Goal: Obtain resource: Download file/media

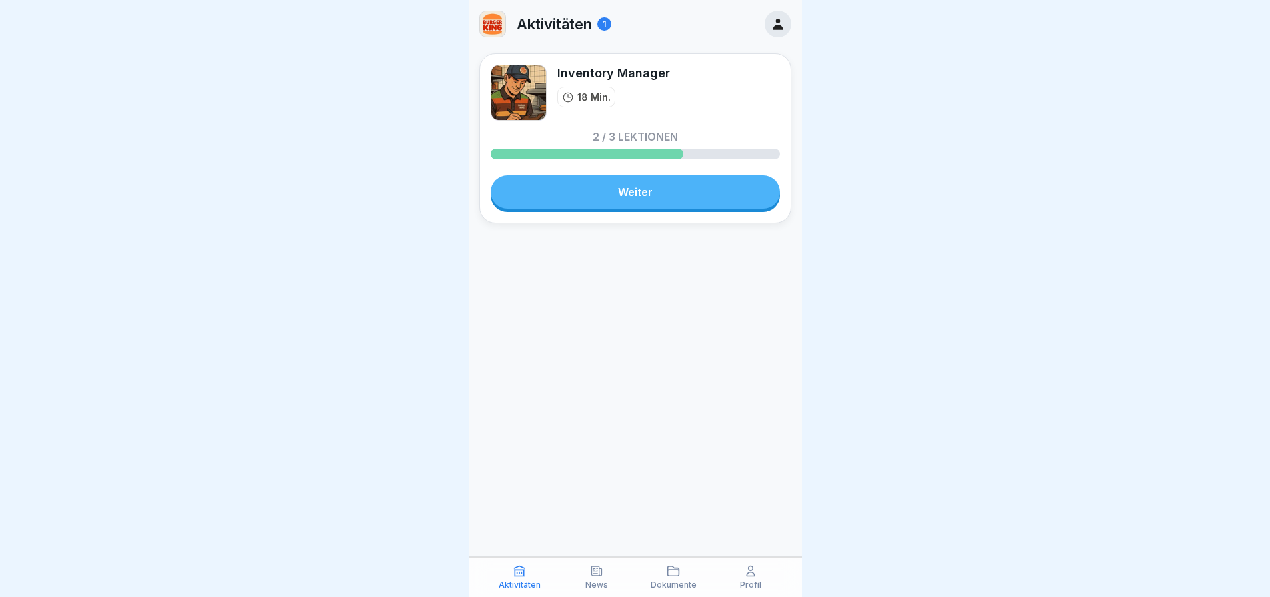
click at [629, 197] on link "Weiter" at bounding box center [635, 191] width 289 height 33
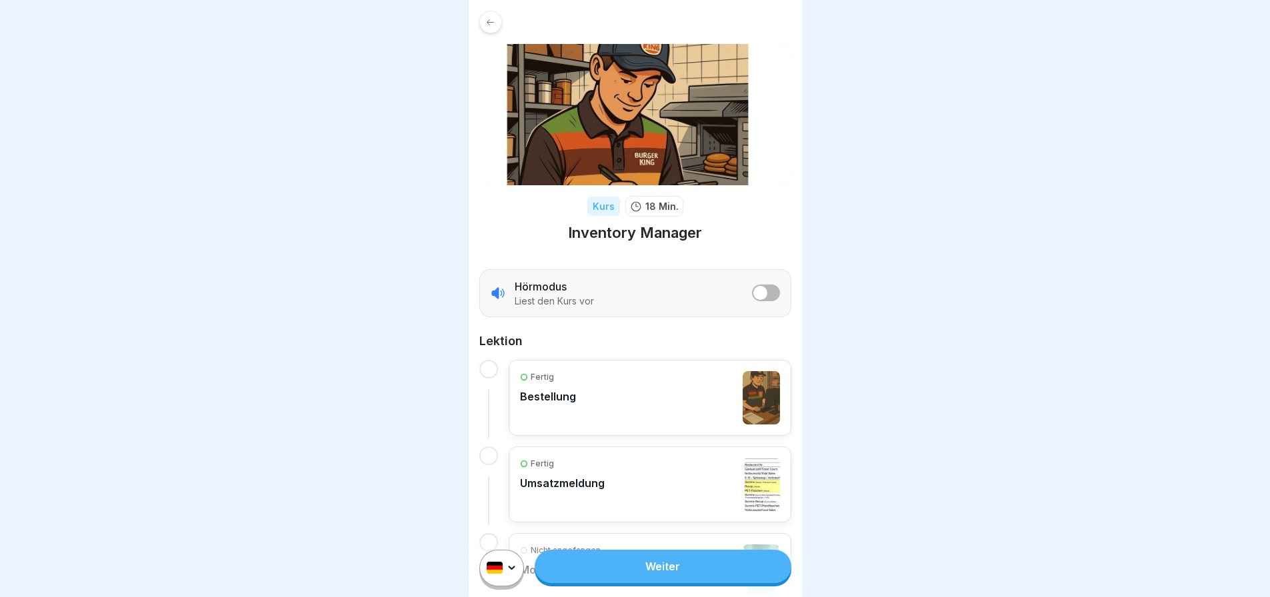
scroll to position [81, 0]
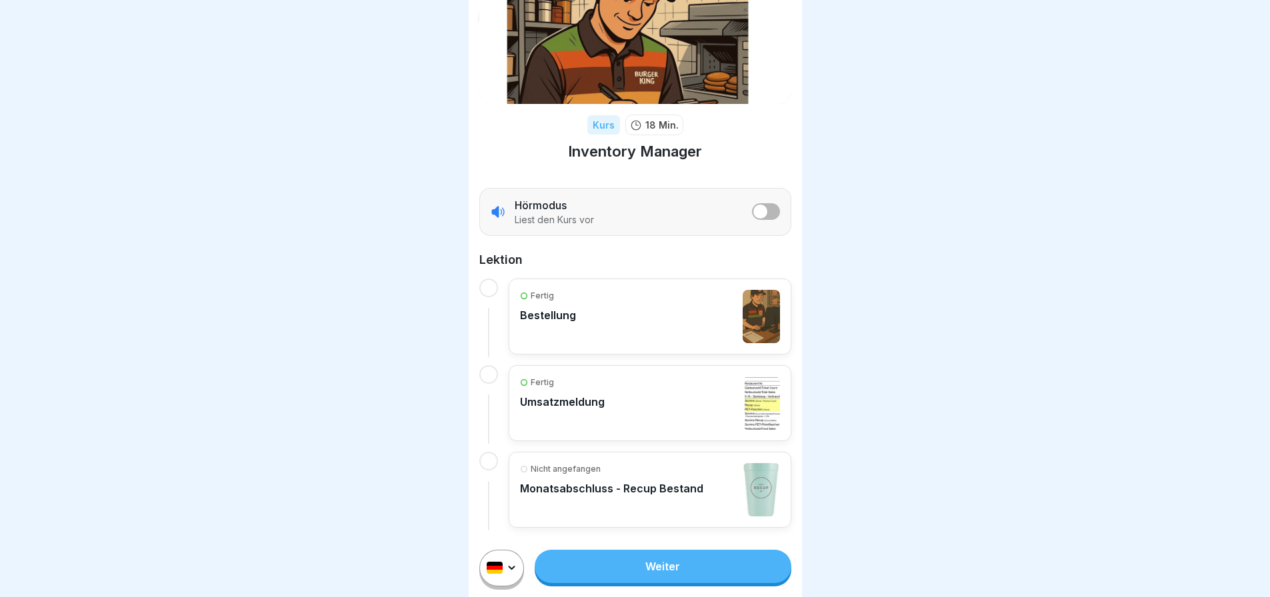
click at [619, 578] on link "Weiter" at bounding box center [663, 566] width 256 height 33
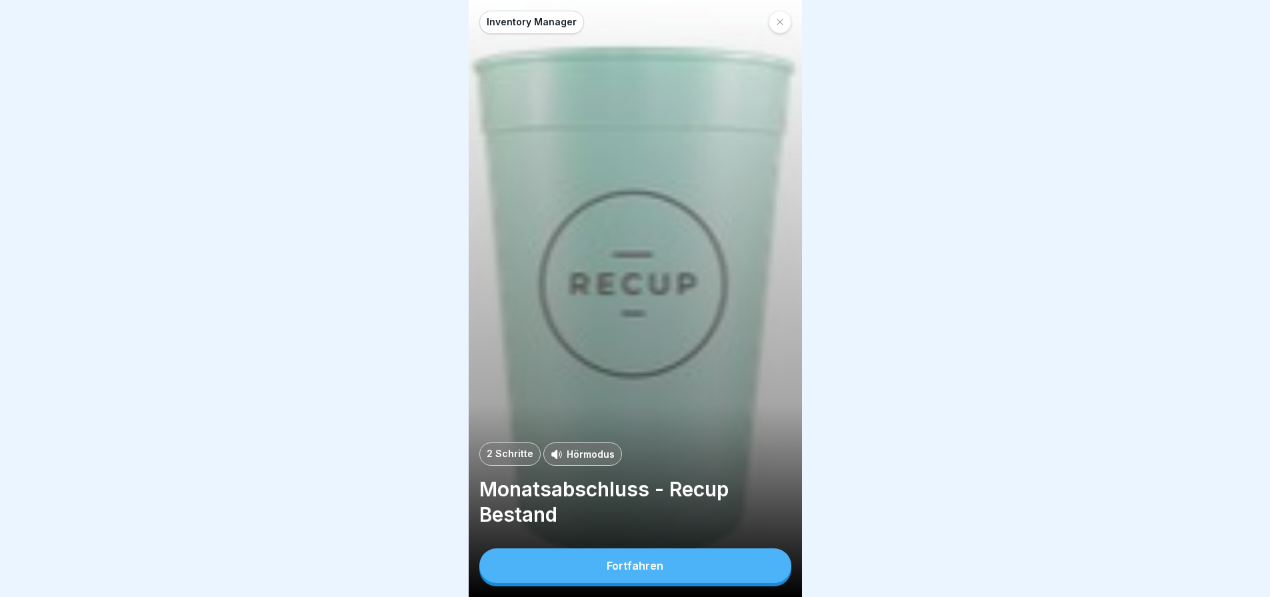
click at [619, 572] on div "Fortfahren" at bounding box center [635, 566] width 57 height 12
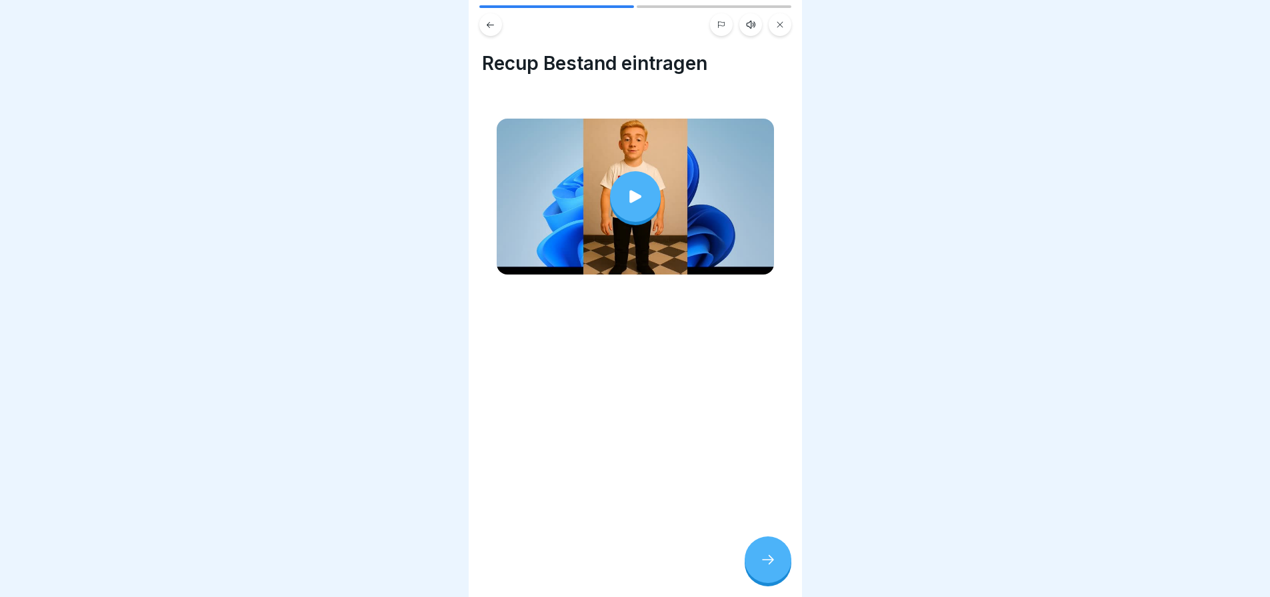
click at [628, 189] on icon at bounding box center [635, 196] width 19 height 19
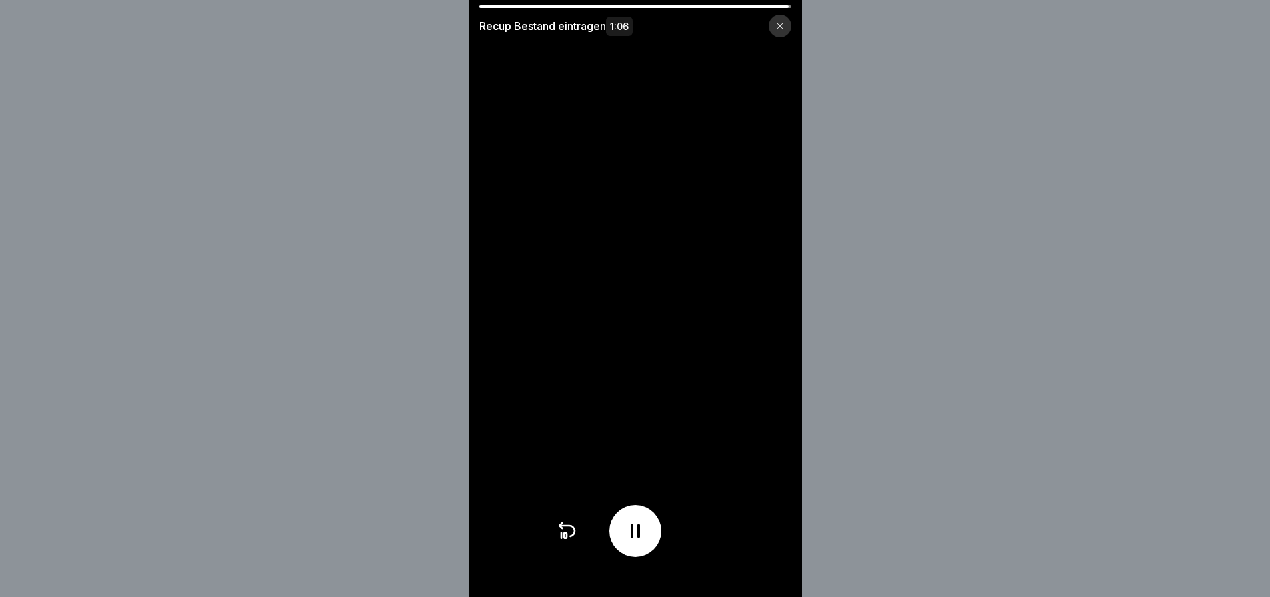
click at [646, 536] on icon at bounding box center [635, 531] width 21 height 21
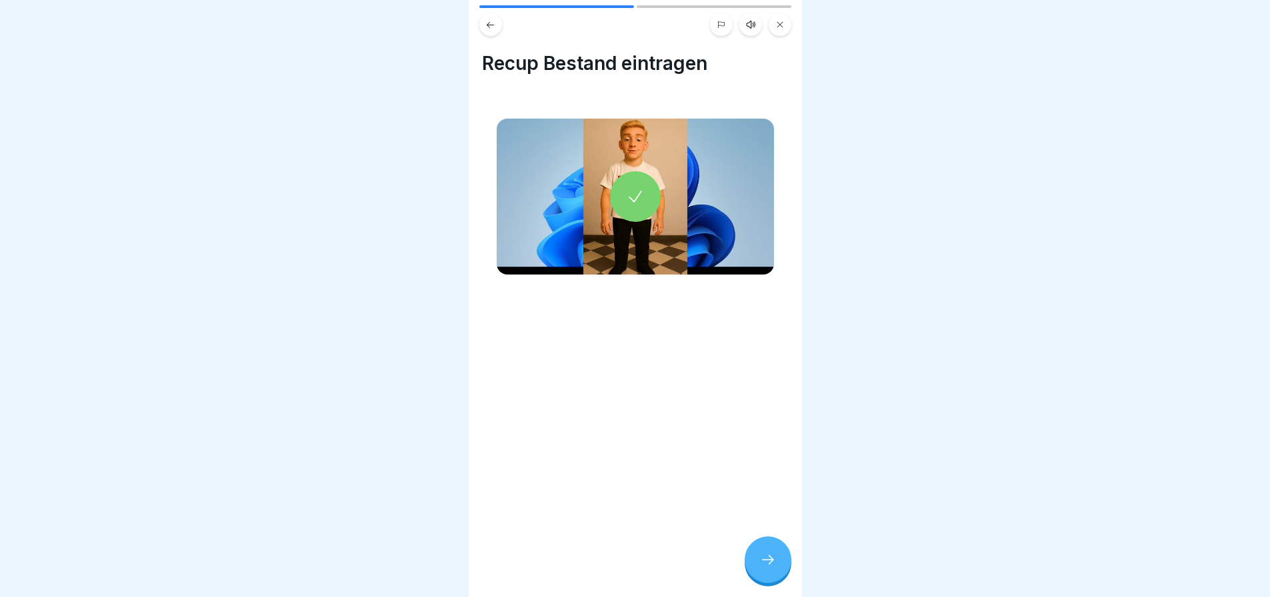
click at [770, 568] on icon at bounding box center [768, 560] width 16 height 16
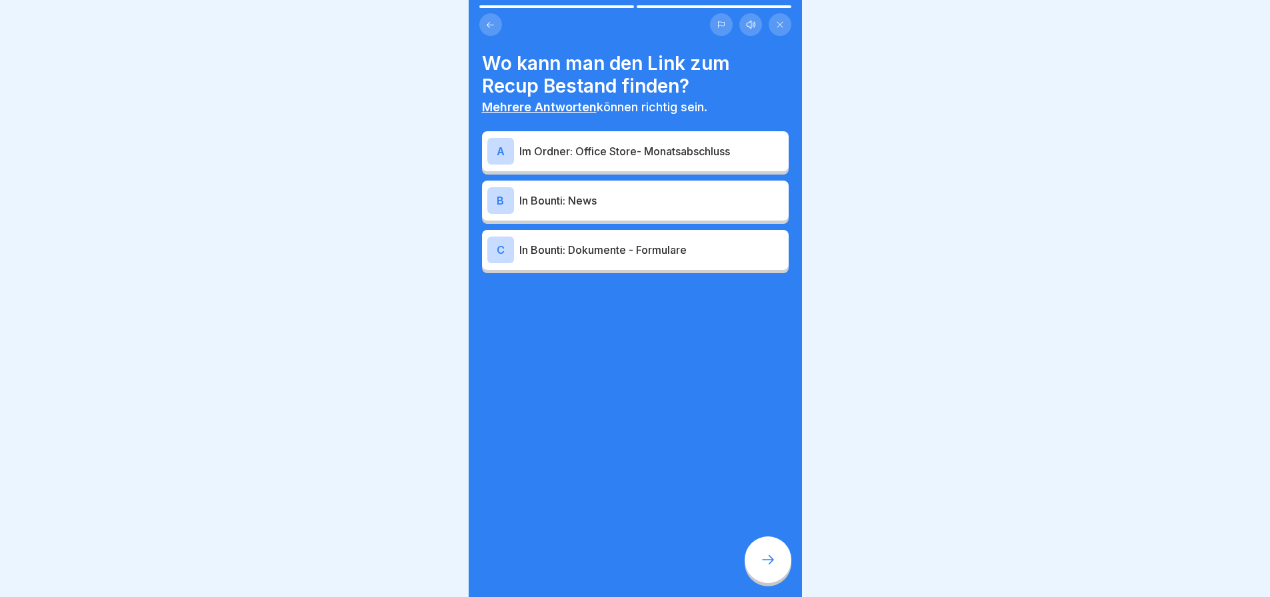
click at [602, 245] on p "In Bounti: Dokumente - Formulare" at bounding box center [651, 250] width 264 height 16
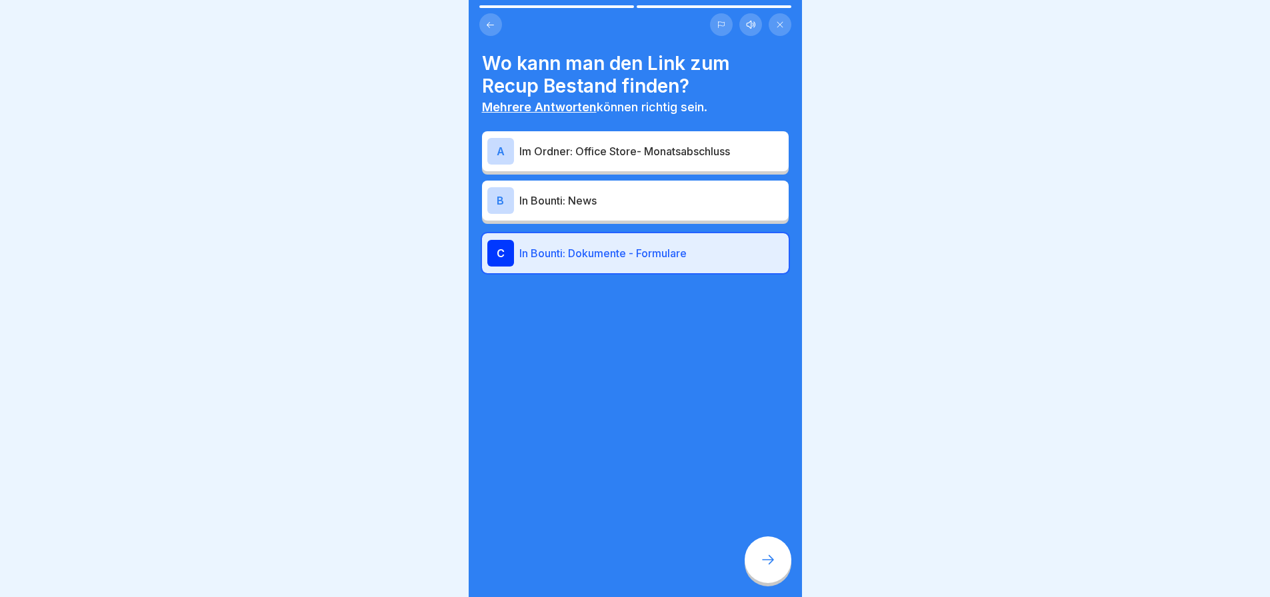
click at [600, 155] on p "Im Ordner: Office Store- Monatsabschluss" at bounding box center [651, 151] width 264 height 16
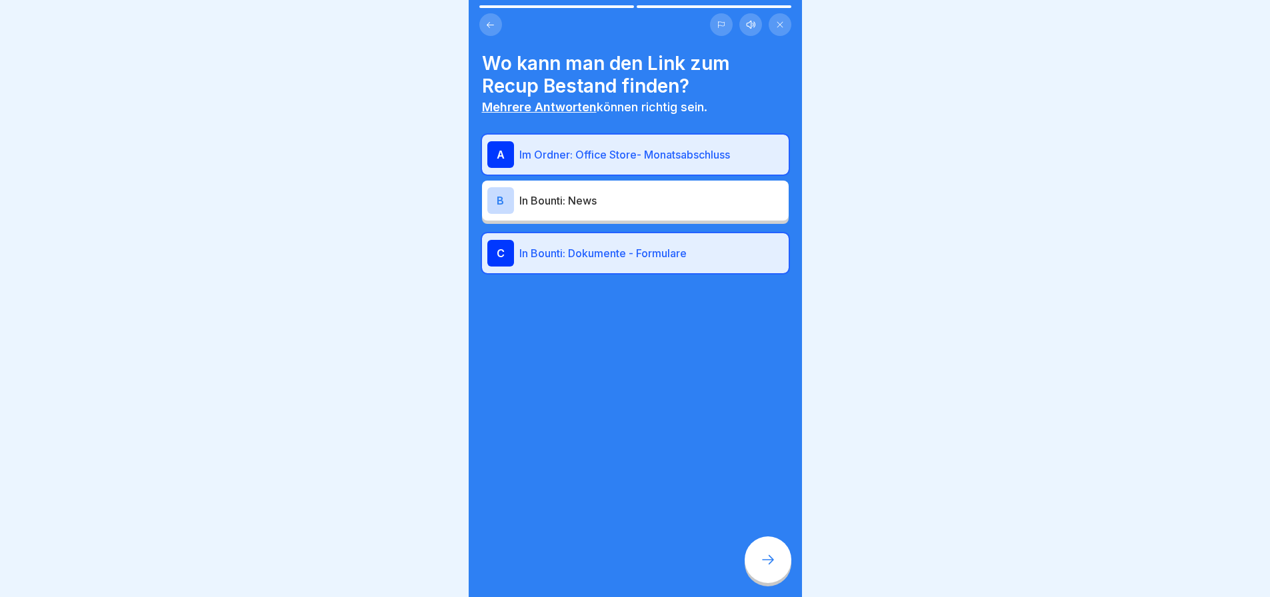
click at [769, 568] on icon at bounding box center [768, 560] width 16 height 16
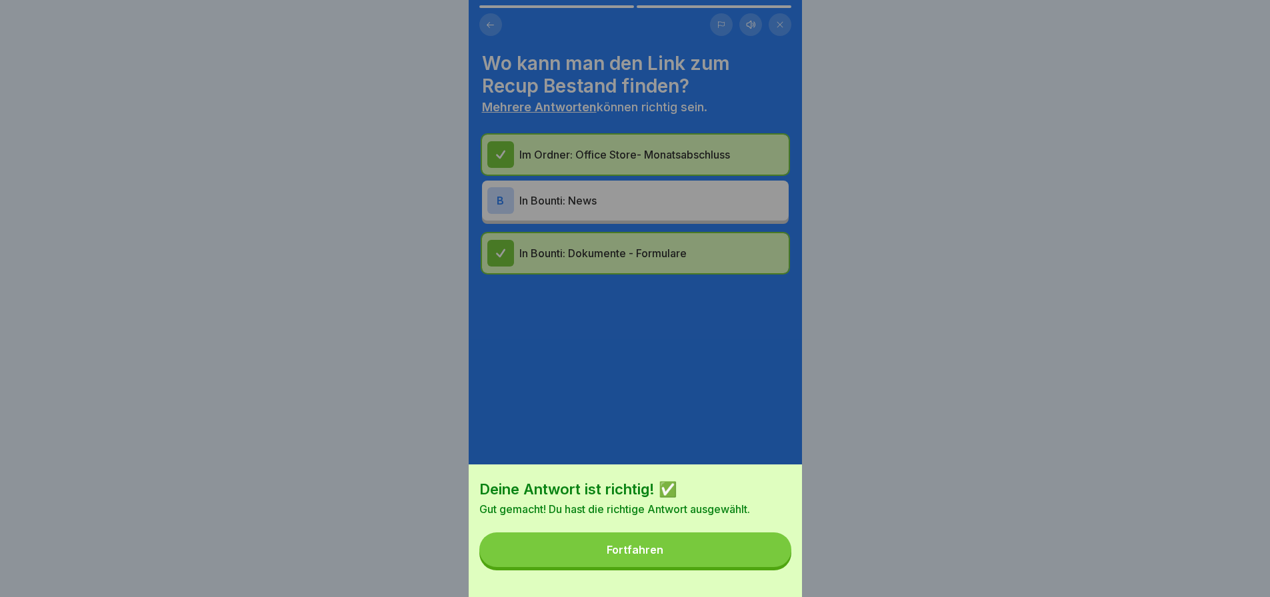
click at [692, 551] on button "Fortfahren" at bounding box center [635, 550] width 312 height 35
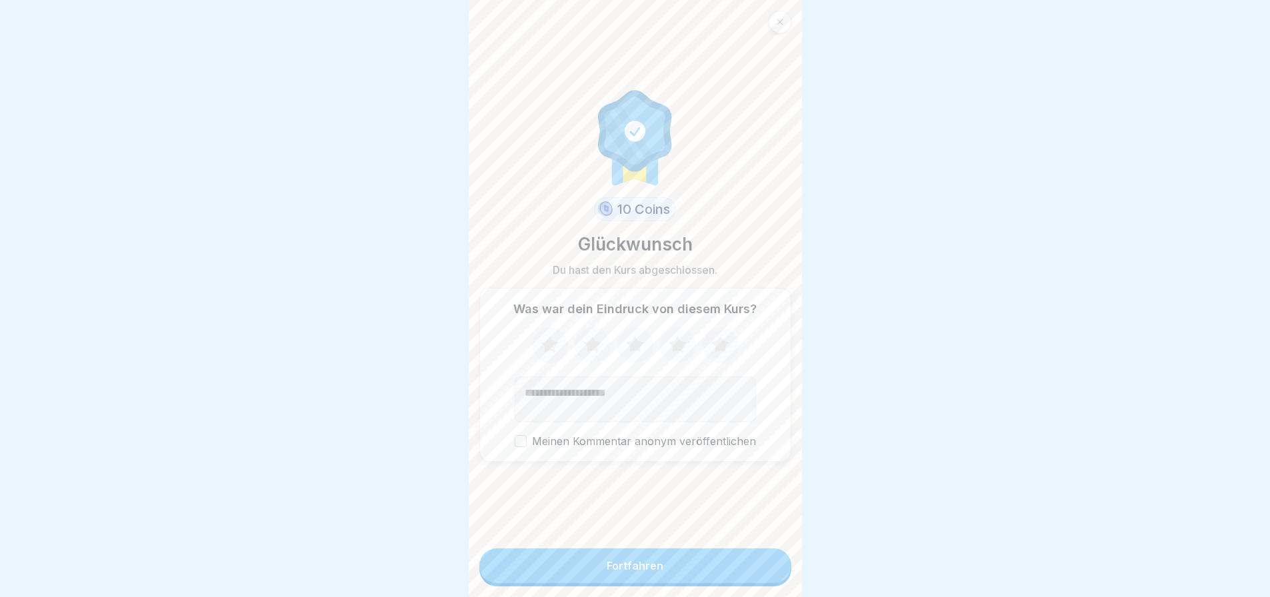
click at [633, 572] on div "Fortfahren" at bounding box center [635, 566] width 57 height 12
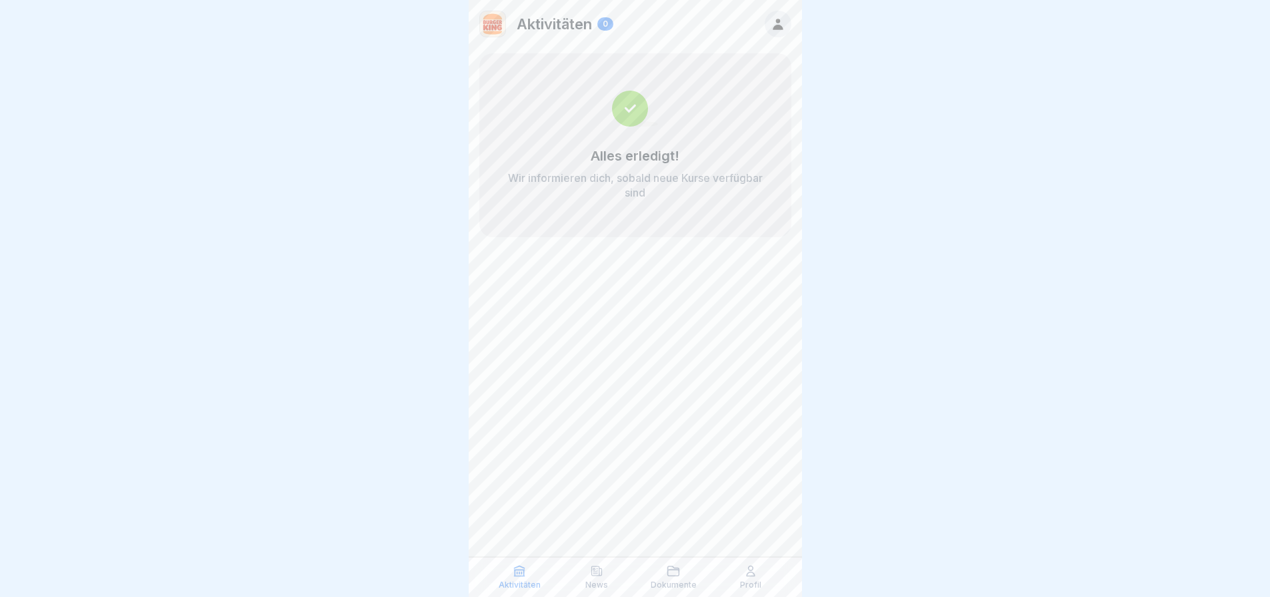
click at [671, 571] on icon at bounding box center [673, 571] width 11 height 9
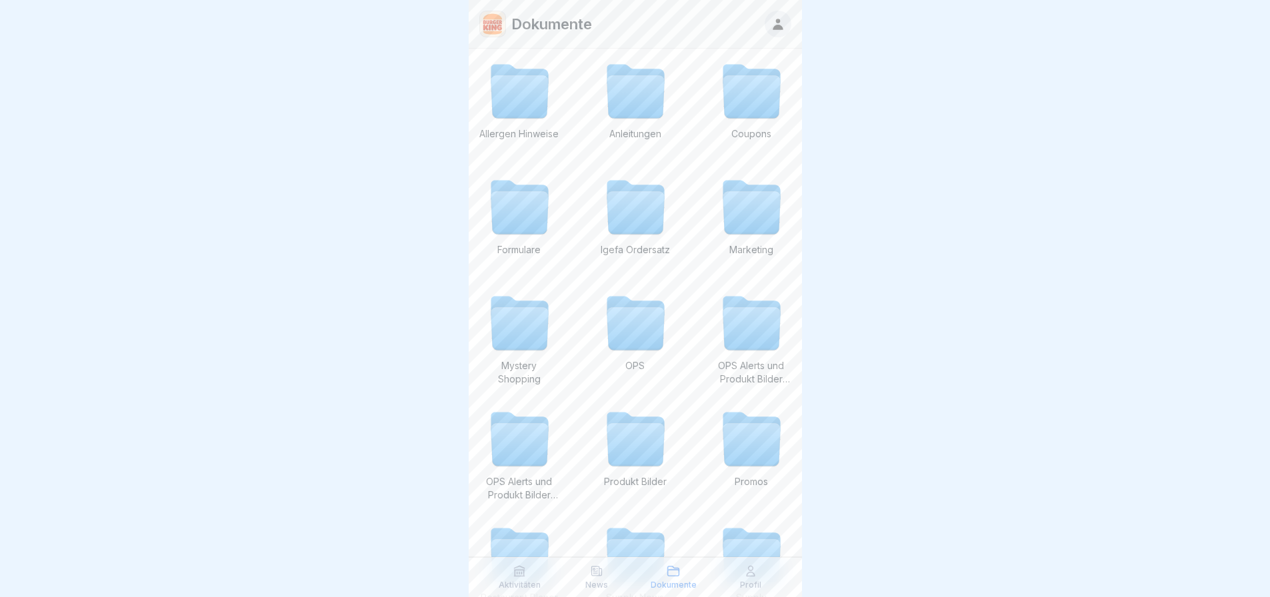
click at [521, 208] on icon at bounding box center [519, 213] width 57 height 43
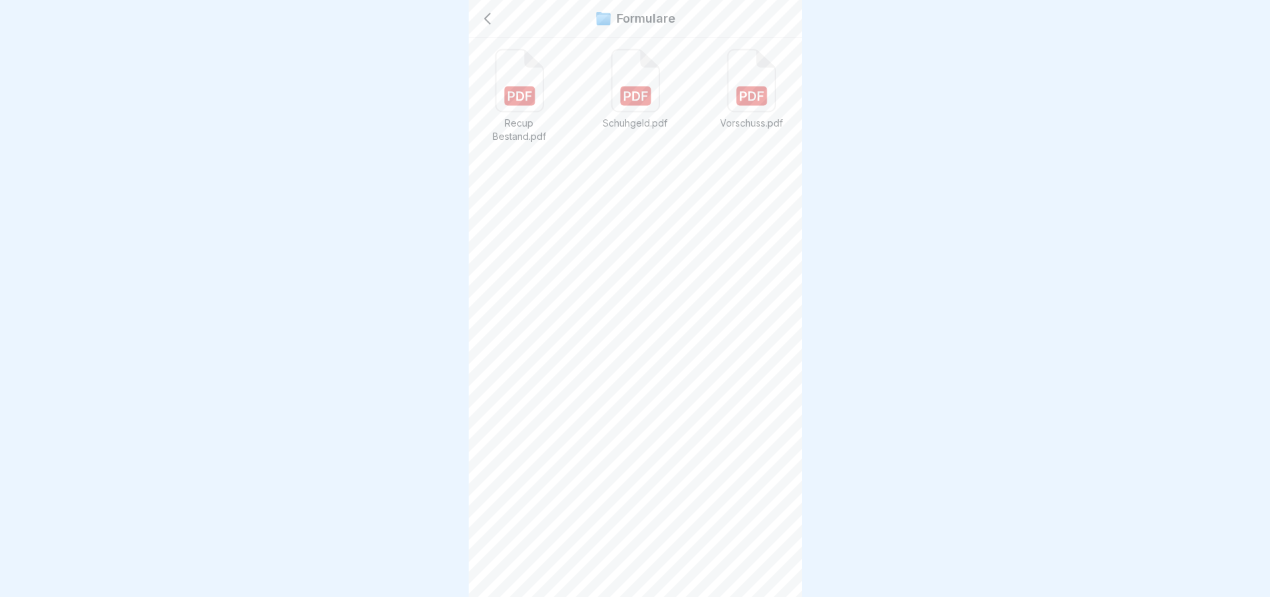
click at [523, 77] on icon at bounding box center [518, 81] width 47 height 62
click at [485, 16] on icon at bounding box center [487, 19] width 16 height 16
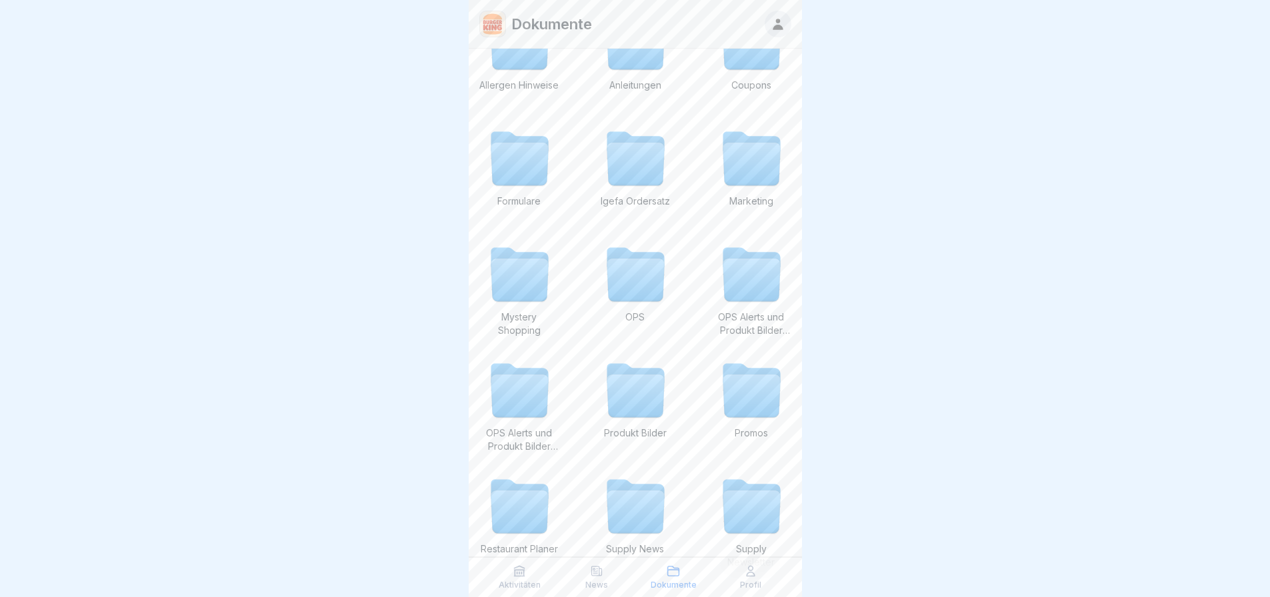
scroll to position [93, 0]
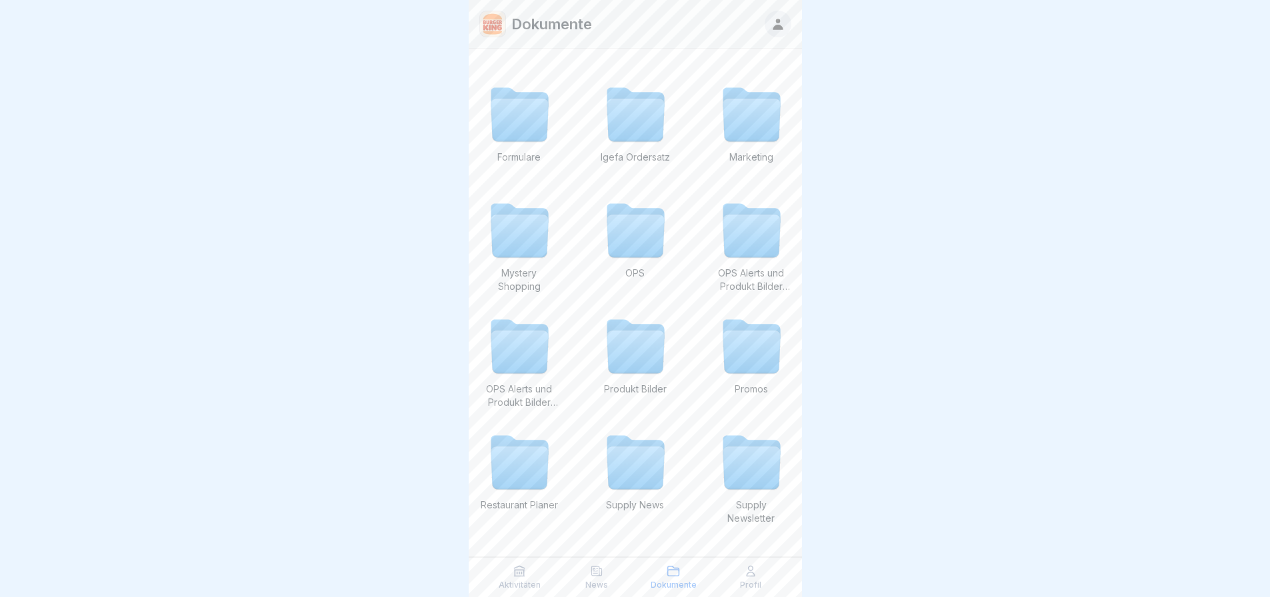
click at [517, 569] on icon at bounding box center [519, 571] width 13 height 13
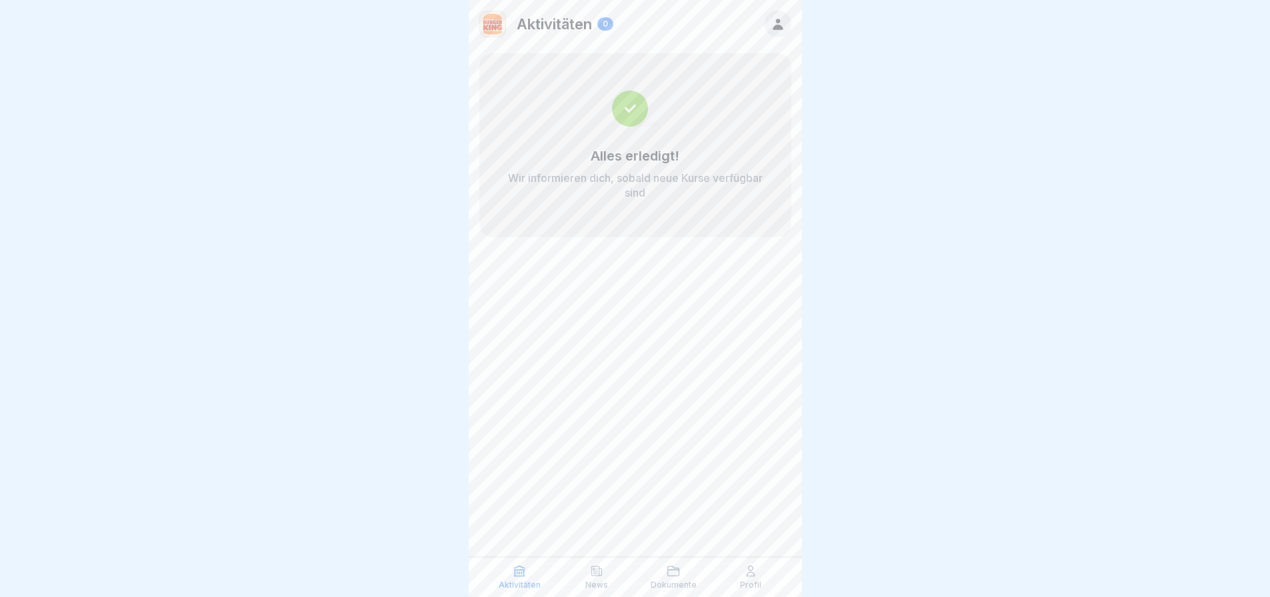
click at [780, 27] on icon at bounding box center [778, 24] width 10 height 11
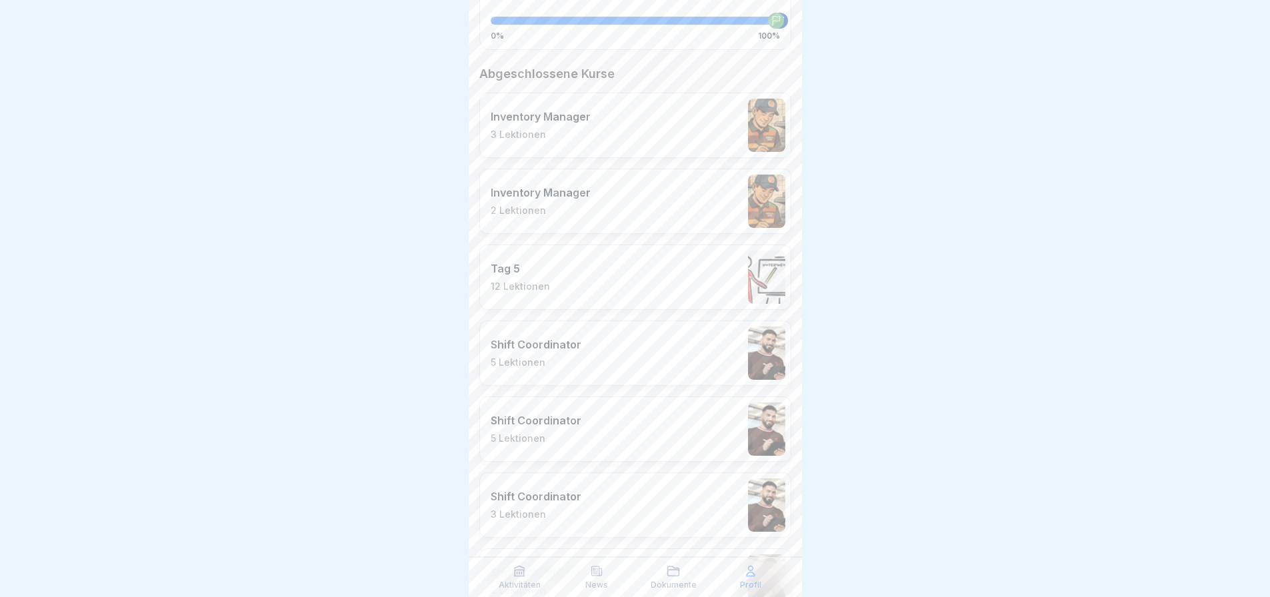
scroll to position [333, 0]
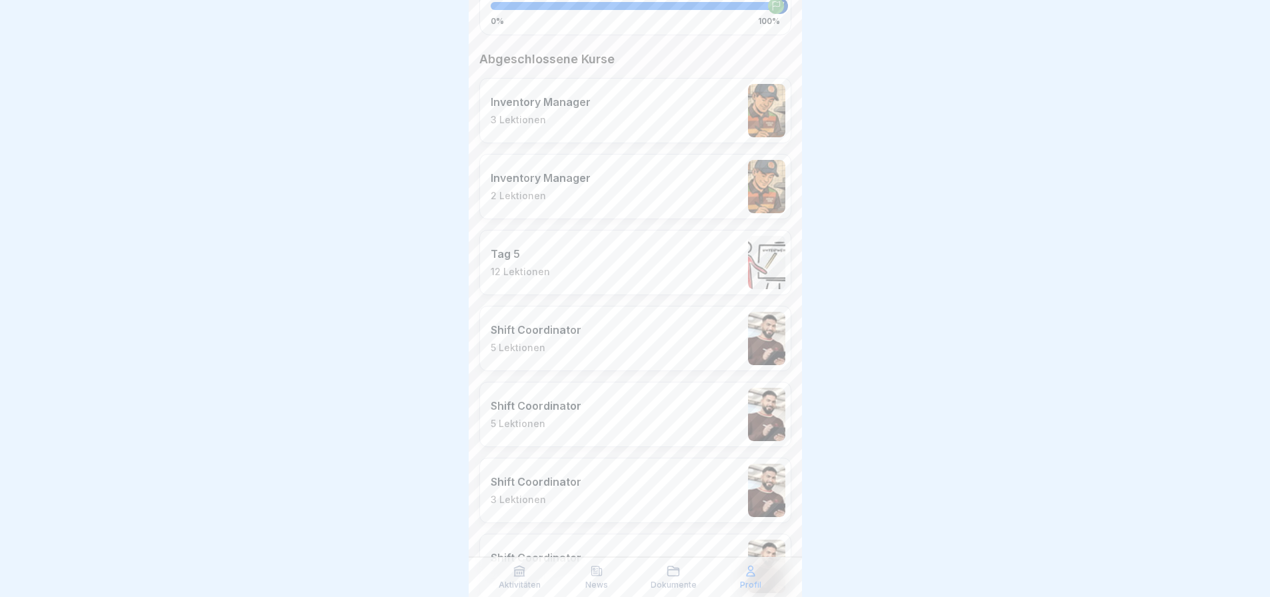
click at [597, 579] on div "News" at bounding box center [596, 577] width 71 height 25
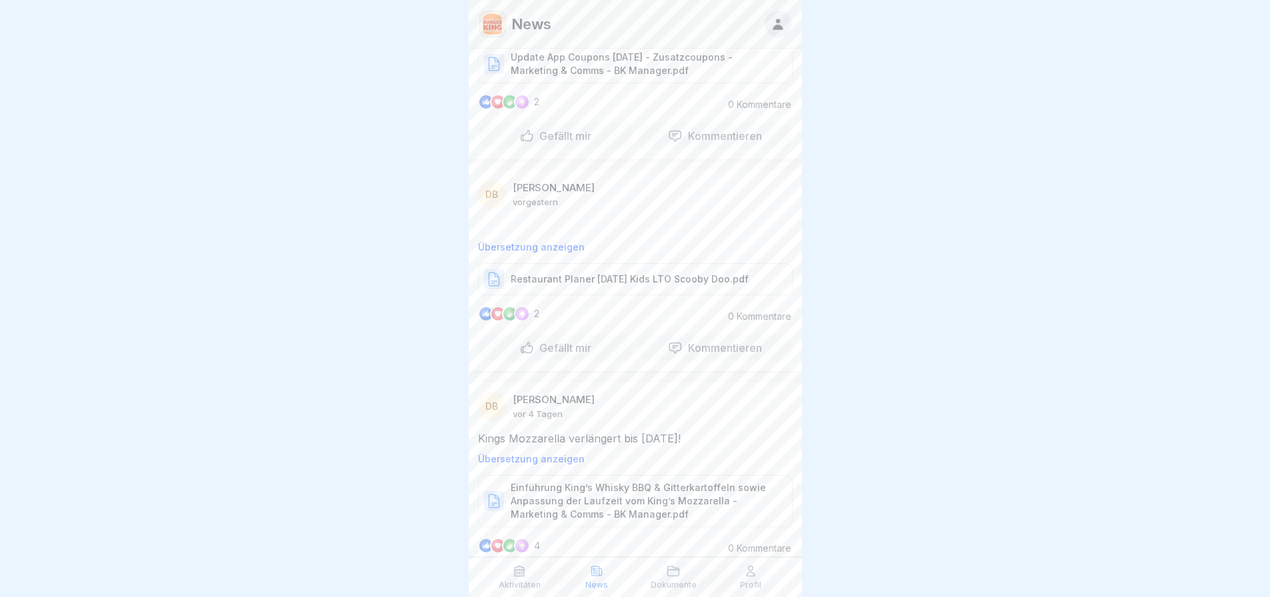
scroll to position [222, 0]
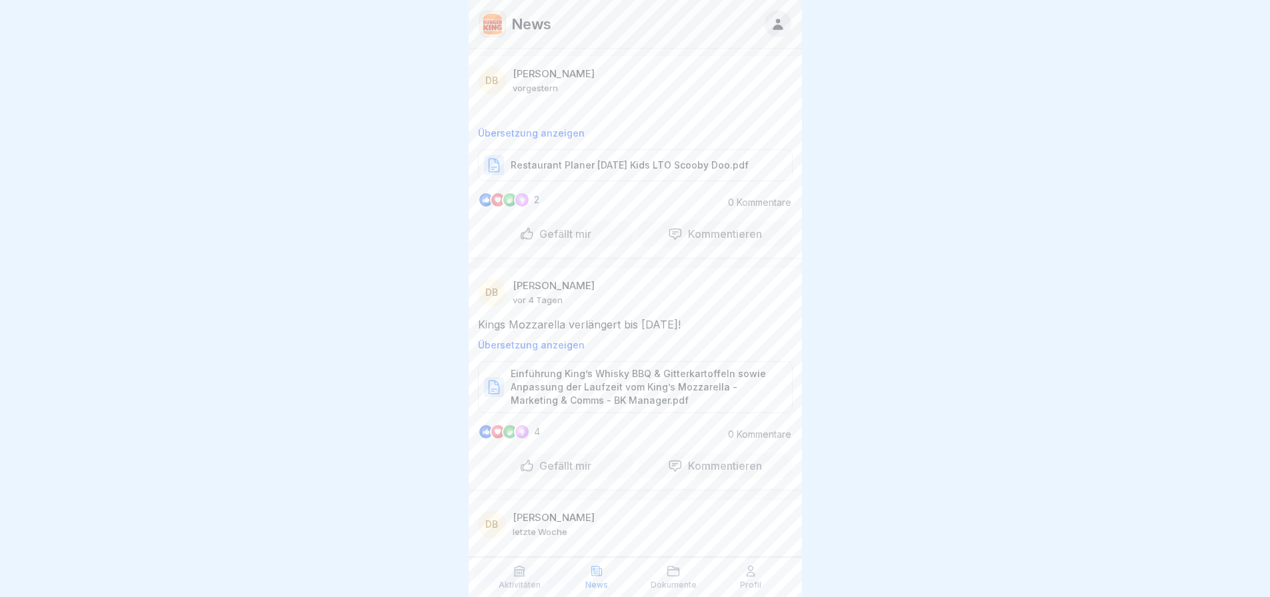
click at [635, 159] on p "Restaurant Planer [DATE] Kids LTO Scooby Doo.pdf" at bounding box center [630, 165] width 238 height 13
